Goal: Task Accomplishment & Management: Use online tool/utility

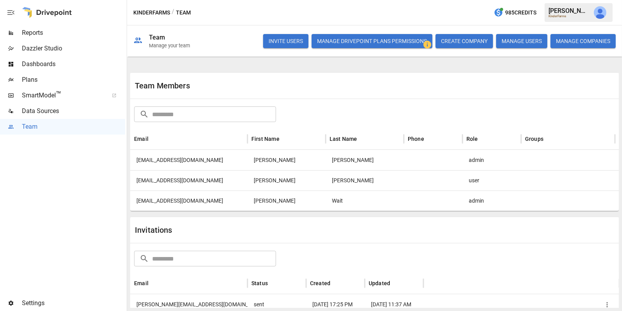
click at [57, 82] on span "Plans" at bounding box center [73, 79] width 103 height 9
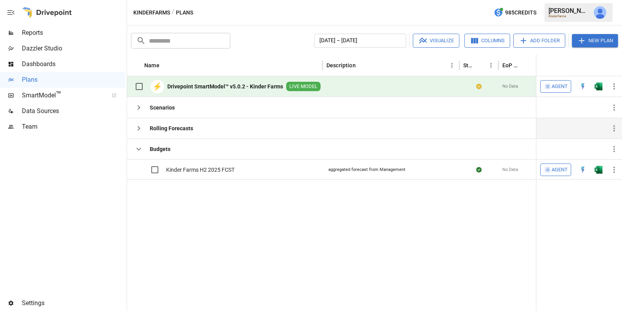
click at [141, 128] on icon "button" at bounding box center [138, 128] width 9 height 9
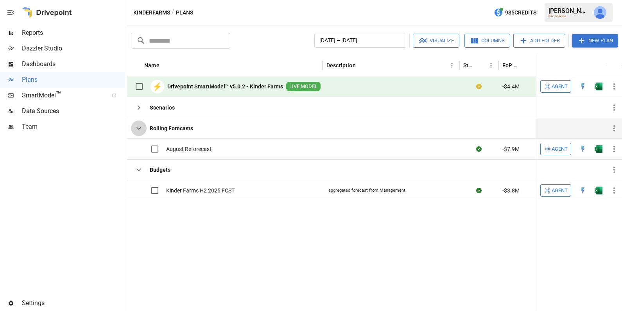
click at [141, 127] on icon "button" at bounding box center [138, 128] width 9 height 9
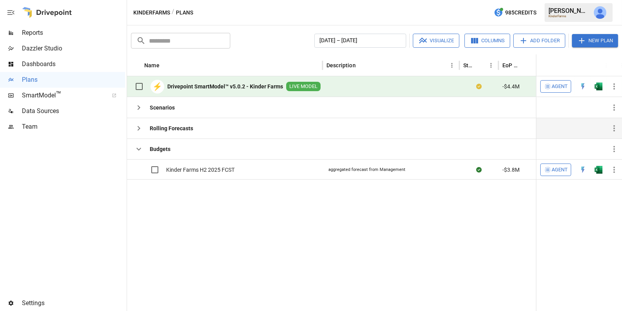
click at [583, 45] on icon "button" at bounding box center [581, 40] width 9 height 9
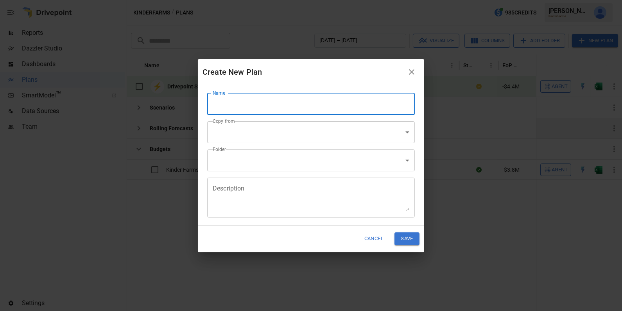
click at [225, 110] on input "Name" at bounding box center [311, 104] width 208 height 22
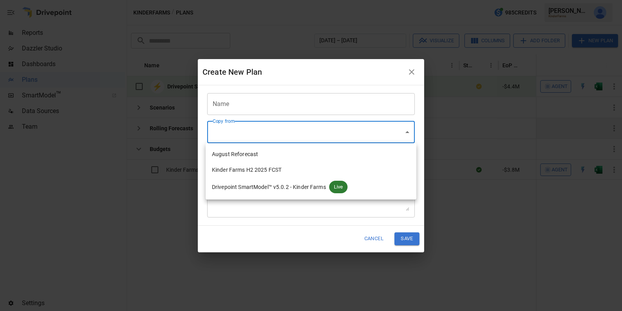
click at [409, 0] on body "Reports Dazzler Studio Dashboards Plans SmartModel ™ Data Sources Team Settings…" at bounding box center [311, 0] width 622 height 0
click at [314, 230] on div at bounding box center [311, 155] width 622 height 311
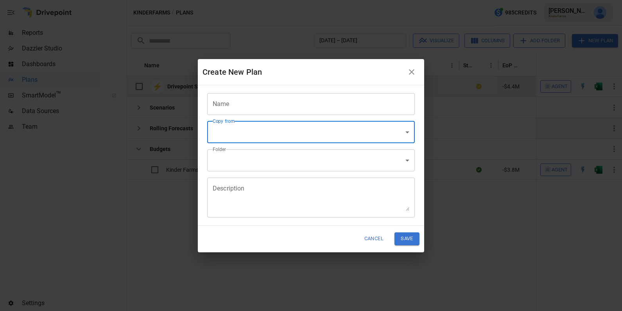
click at [229, 0] on body "Reports Dazzler Studio Dashboards Plans SmartModel ™ Data Sources Team Settings…" at bounding box center [311, 0] width 622 height 0
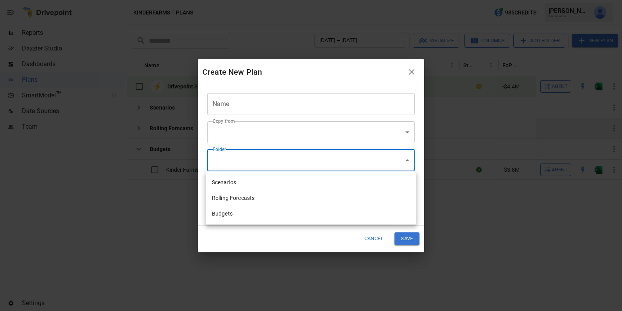
click at [315, 249] on div at bounding box center [311, 155] width 622 height 311
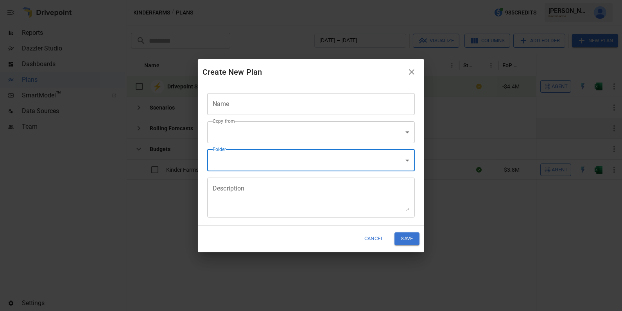
click at [373, 240] on button "Cancel" at bounding box center [373, 238] width 29 height 13
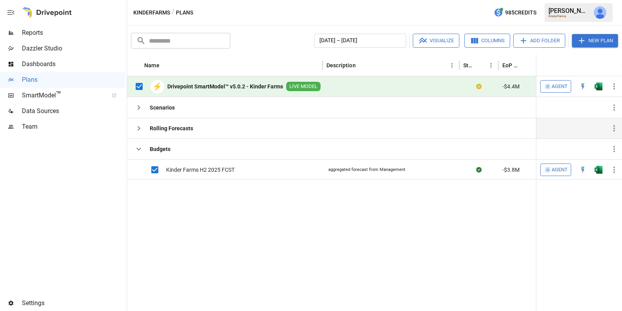
click at [436, 39] on button "Visualize" at bounding box center [436, 41] width 47 height 14
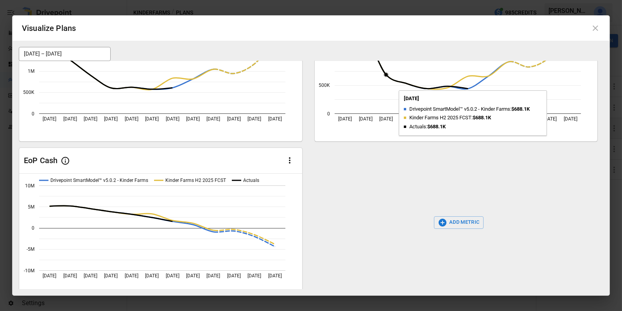
scroll to position [91, 0]
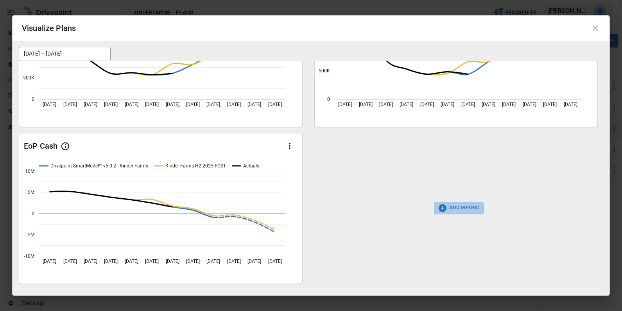
click at [442, 208] on icon "button" at bounding box center [442, 207] width 9 height 9
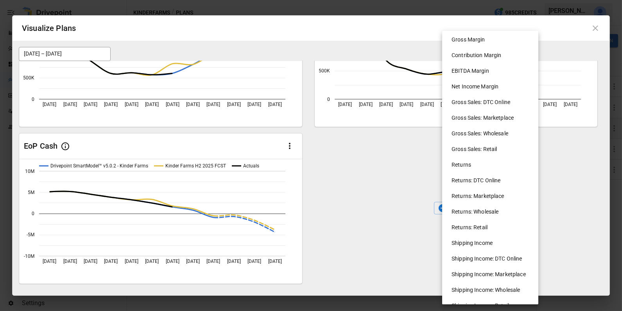
click at [410, 175] on div at bounding box center [311, 155] width 622 height 311
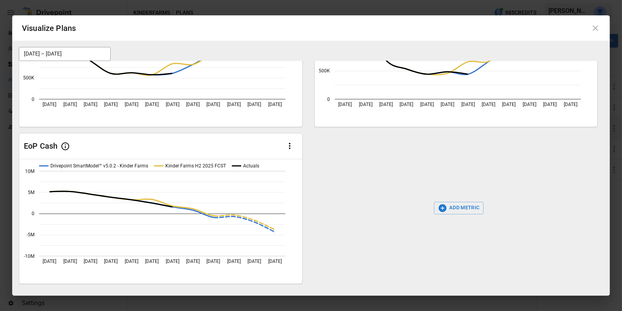
click at [597, 30] on icon at bounding box center [595, 27] width 9 height 9
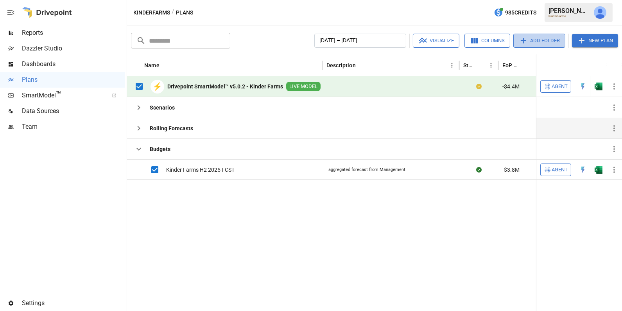
click at [547, 39] on button "Add Folder" at bounding box center [539, 41] width 52 height 14
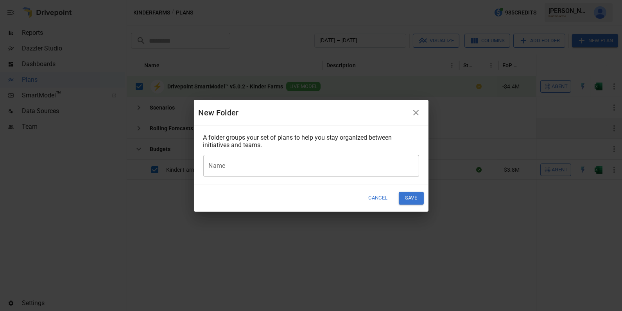
click at [418, 113] on icon "button" at bounding box center [415, 112] width 9 height 9
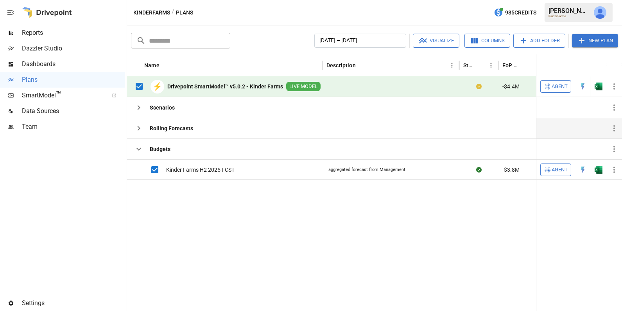
click at [482, 43] on button "Columns" at bounding box center [487, 41] width 46 height 14
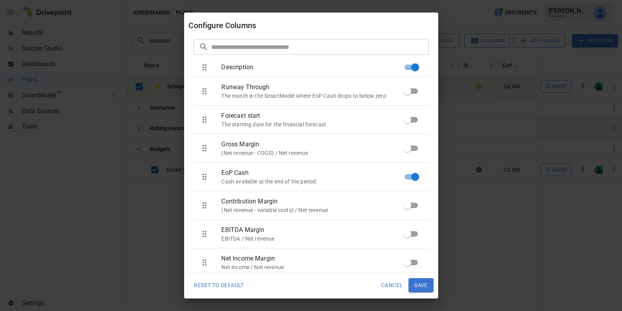
scroll to position [22, 0]
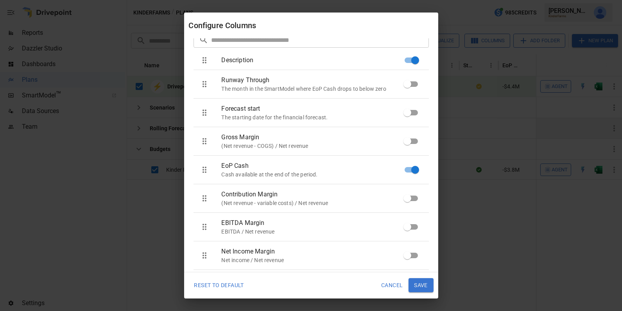
click at [394, 284] on button "Cancel" at bounding box center [392, 285] width 32 height 14
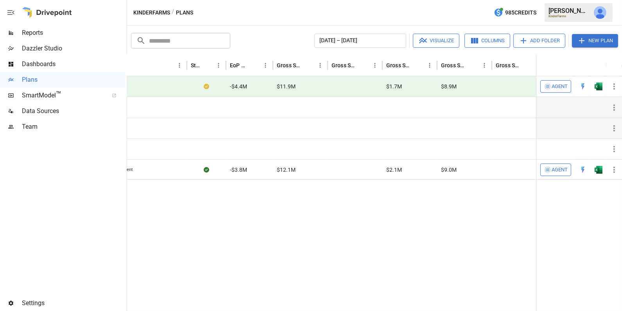
scroll to position [0, 0]
